Goal: Task Accomplishment & Management: Complete application form

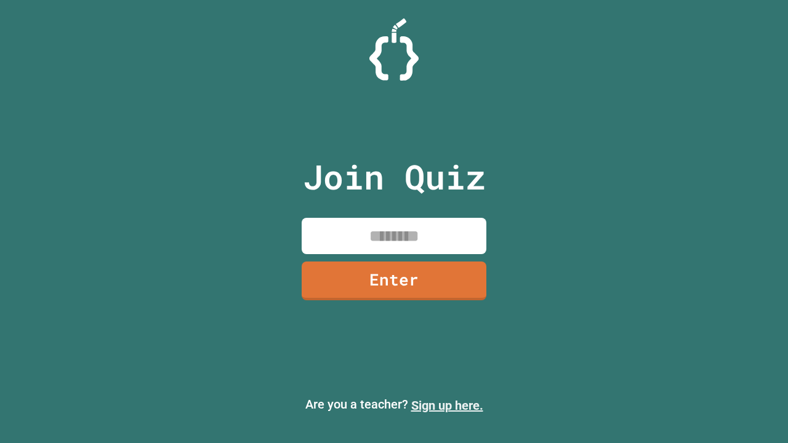
click at [447, 406] on link "Sign up here." at bounding box center [447, 405] width 72 height 15
